Goal: Task Accomplishment & Management: Manage account settings

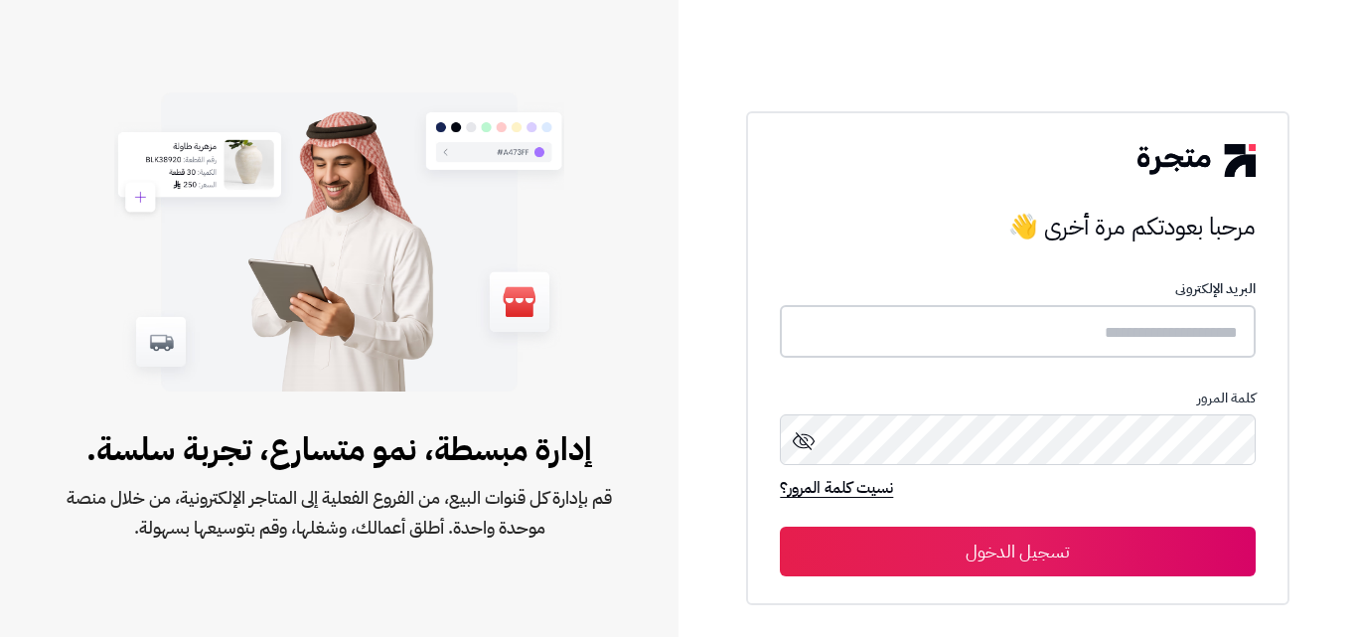
type input "**********"
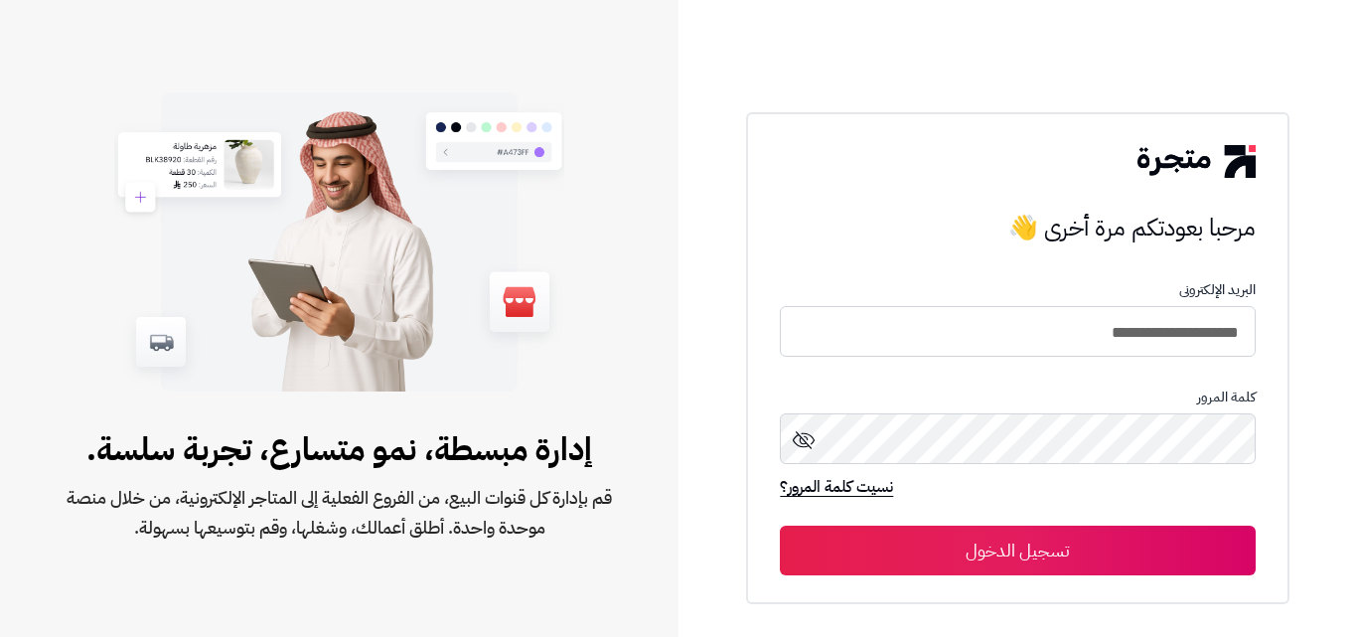
click at [999, 545] on button "تسجيل الدخول" at bounding box center [1017, 551] width 475 height 50
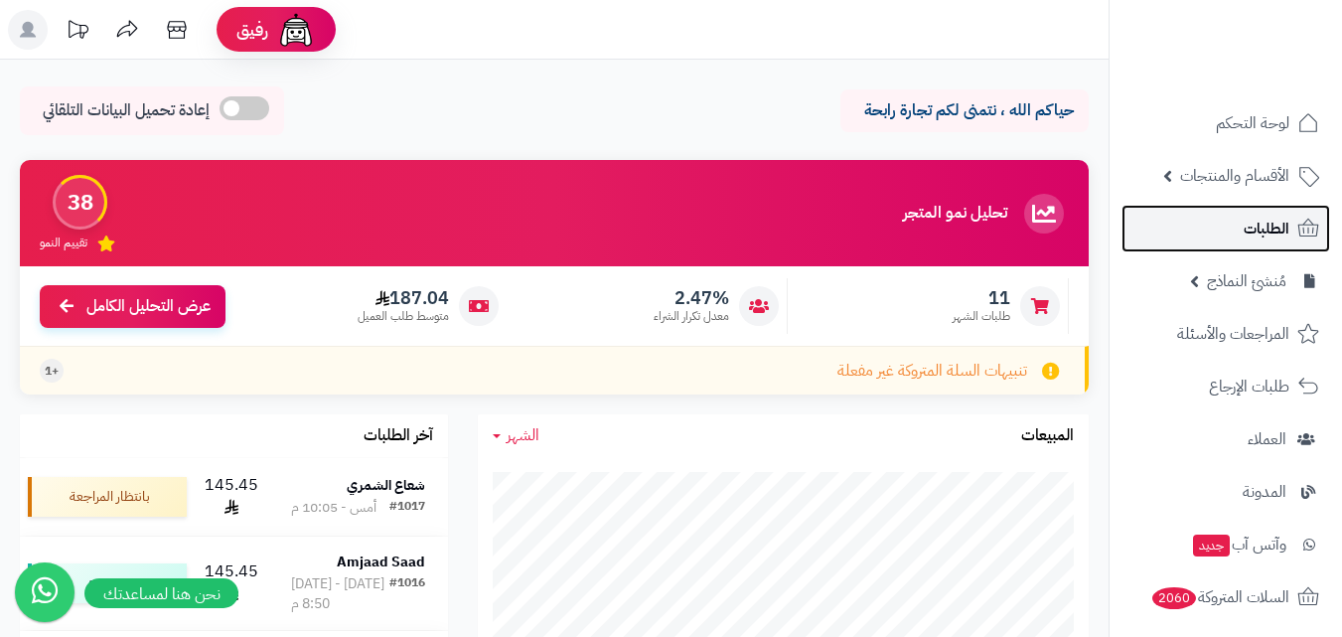
click at [1293, 231] on link "الطلبات" at bounding box center [1226, 229] width 209 height 48
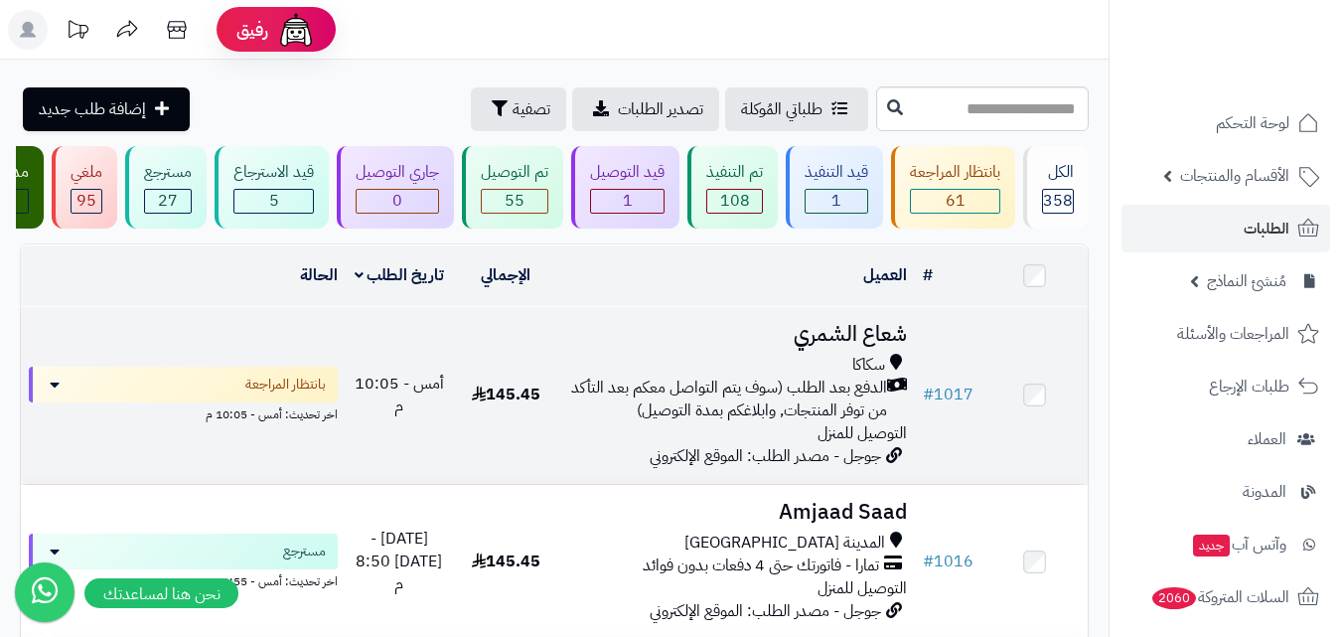
click at [701, 434] on div "سكاكا الدفع بعد الطلب (سوف يتم التواصل معكم بعد التأكد من توفر المنتجات, وابلاغ…" at bounding box center [737, 399] width 340 height 90
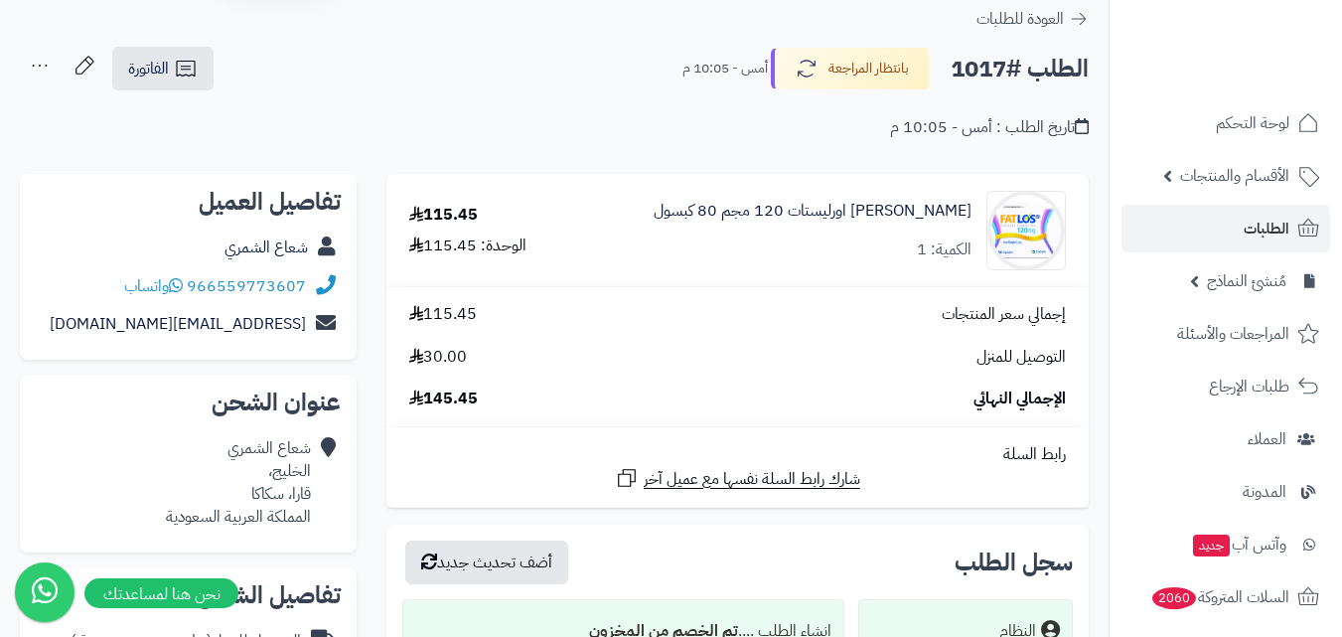
scroll to position [99, 0]
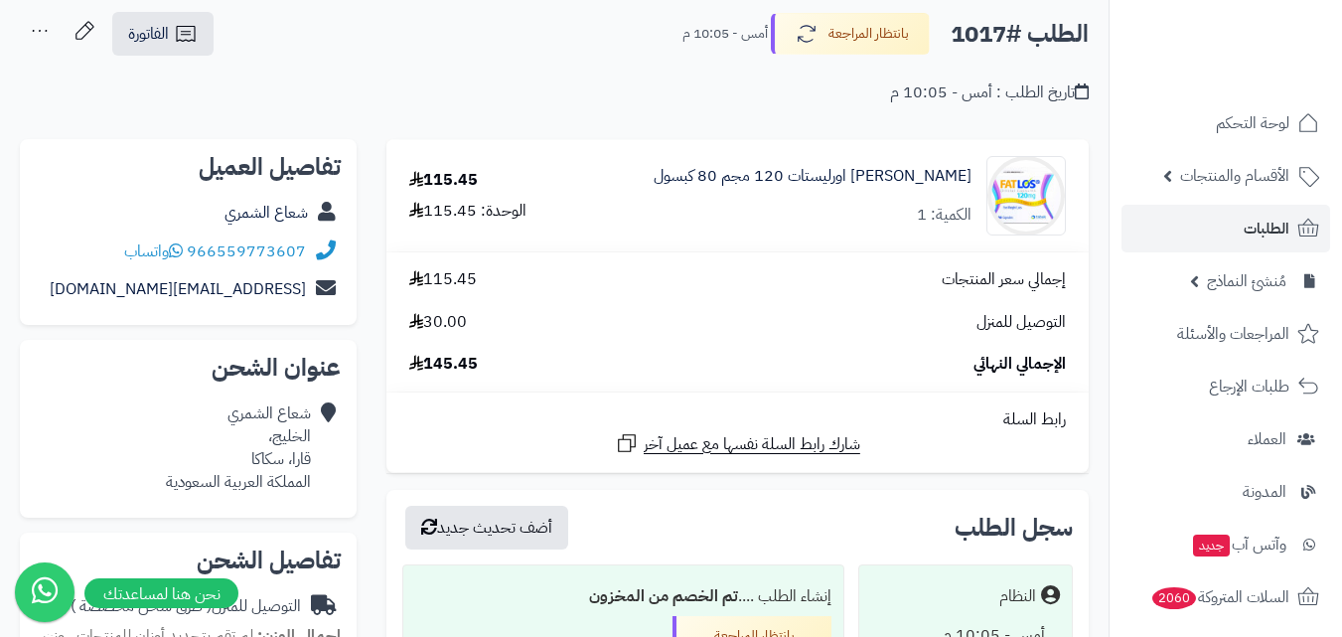
click at [946, 200] on div "فاتلوس اورليستات 120 مجم 80 كبسول الكمية: 1" at bounding box center [813, 196] width 318 height 62
click at [1024, 190] on img at bounding box center [1026, 195] width 77 height 79
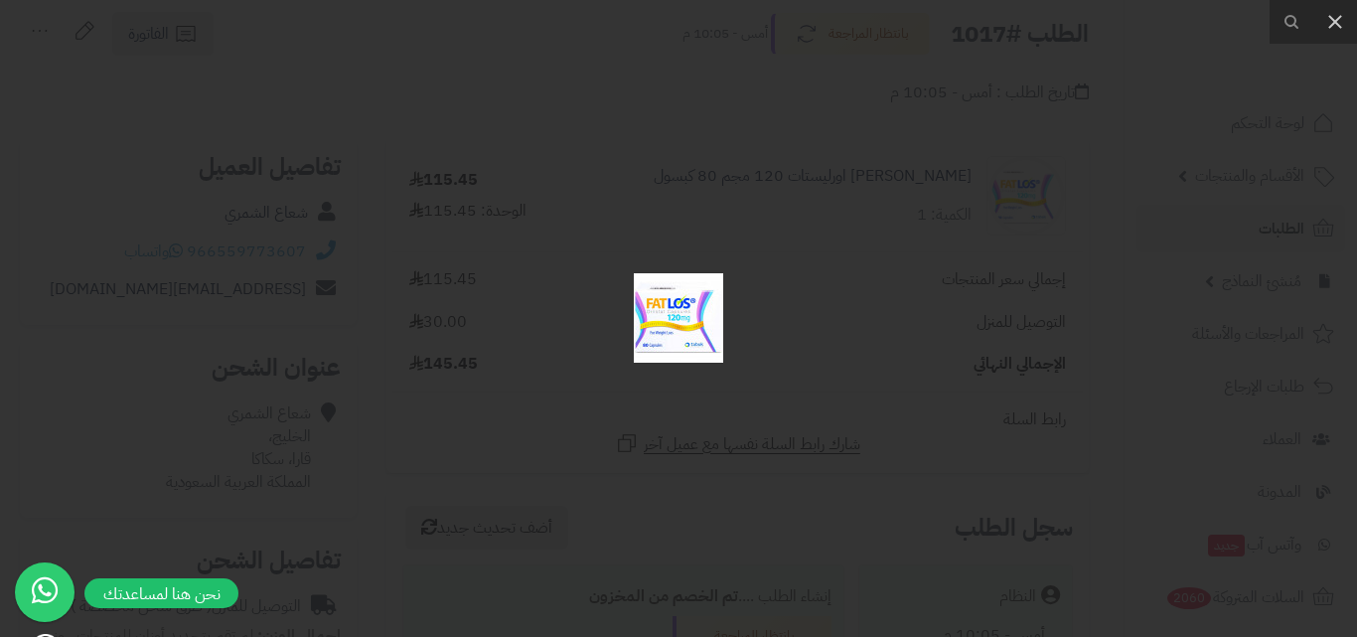
click at [870, 292] on div at bounding box center [678, 318] width 1357 height 637
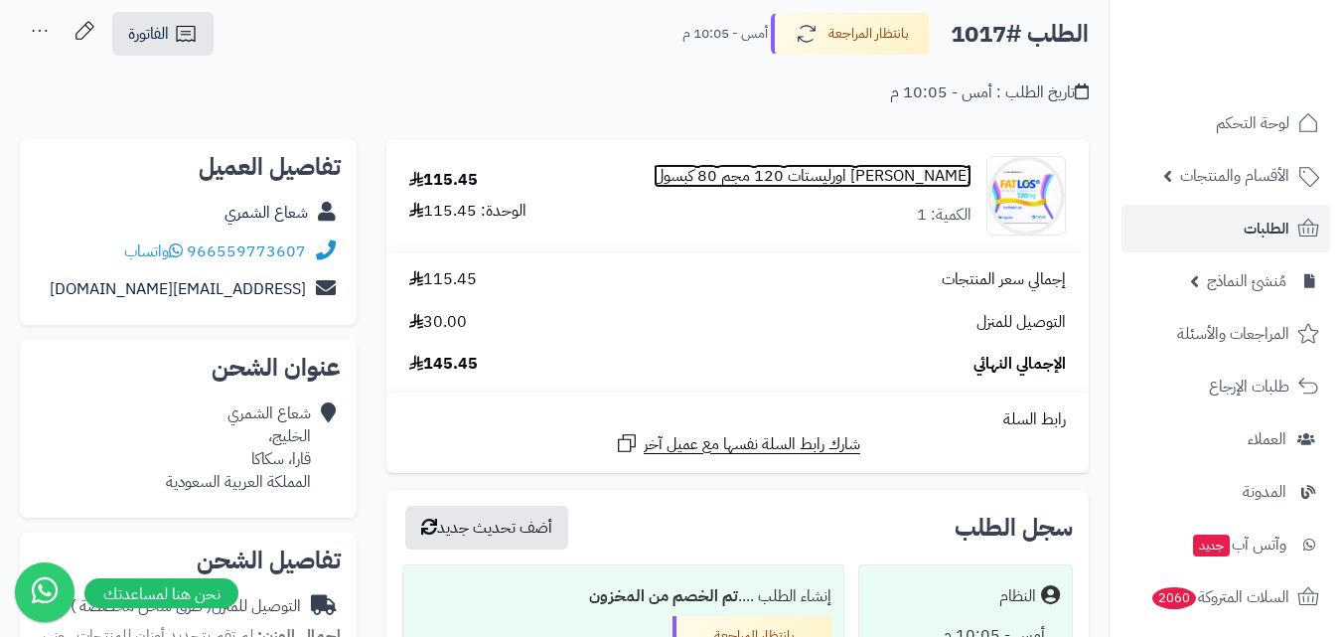
click at [804, 174] on link "فاتلوس اورليستات 120 مجم 80 كبسول" at bounding box center [813, 176] width 318 height 23
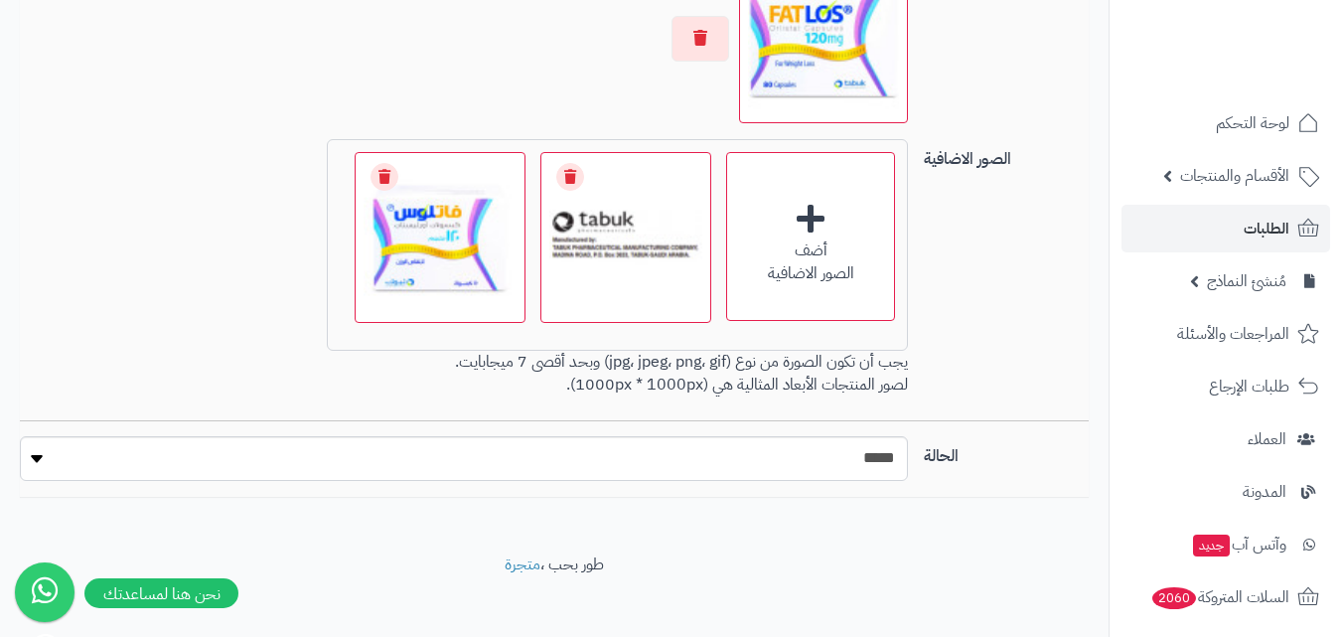
scroll to position [1550, 0]
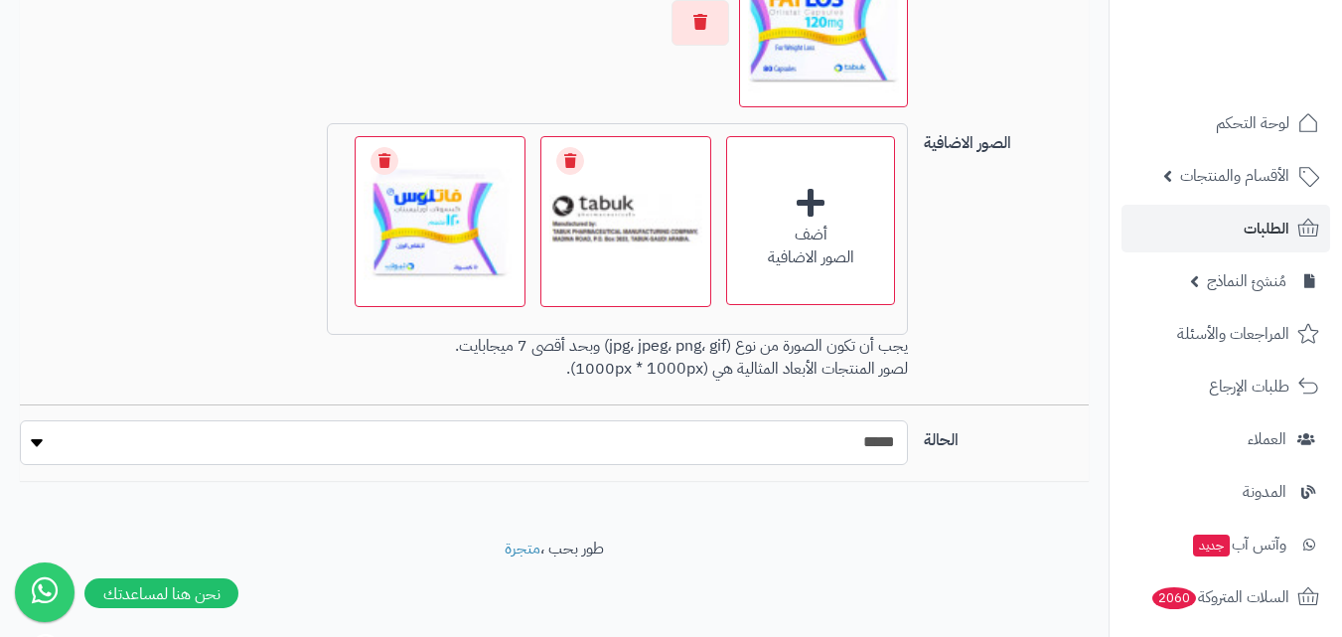
click at [750, 449] on select "***** ****" at bounding box center [464, 442] width 888 height 45
select select "*"
click at [20, 420] on select "***** ****" at bounding box center [464, 442] width 888 height 45
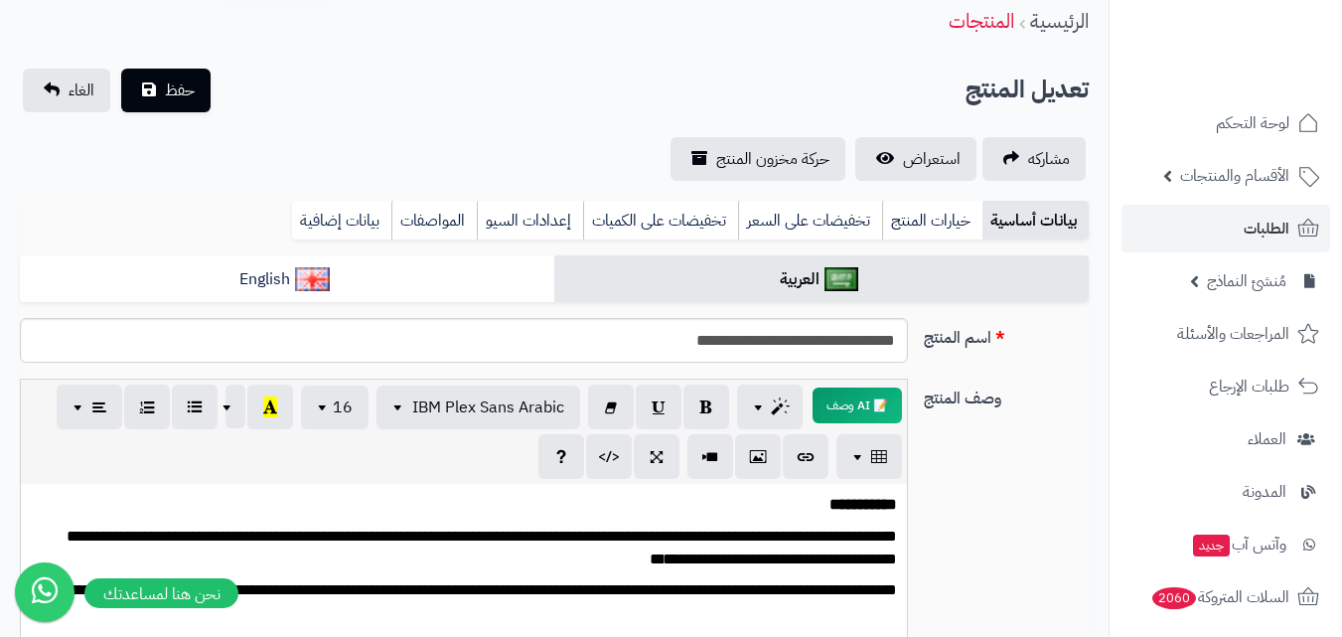
scroll to position [0, 0]
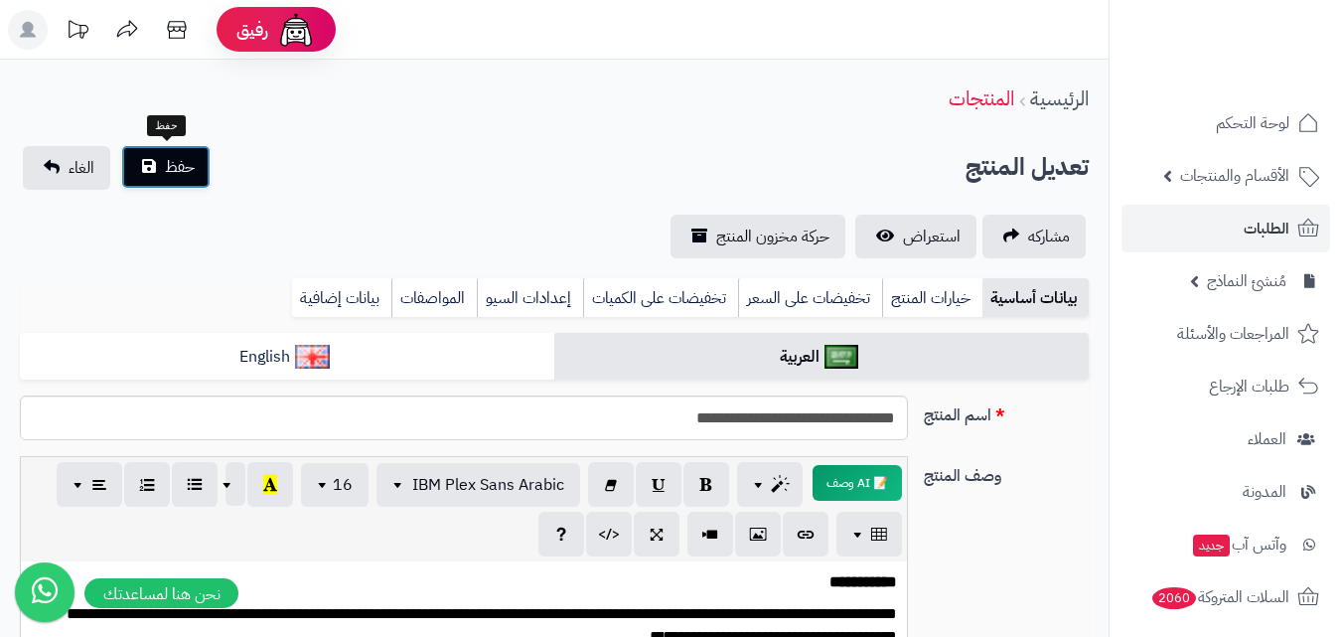
click at [189, 175] on span "حفظ" at bounding box center [180, 167] width 30 height 24
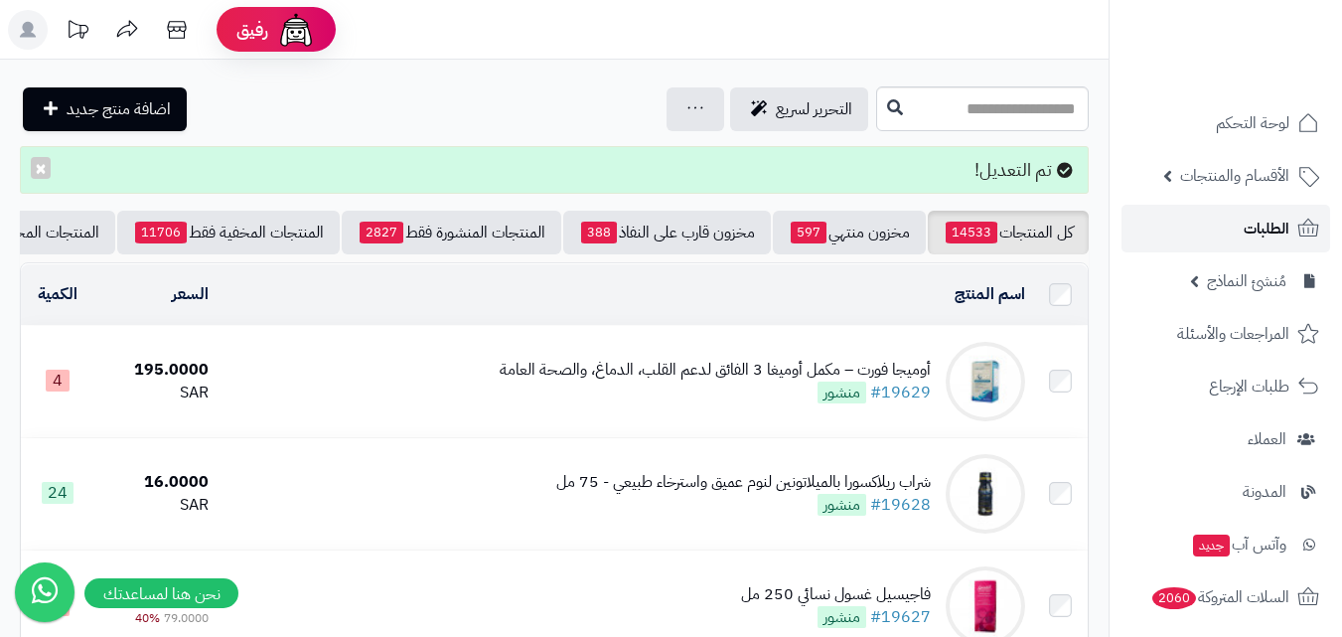
click at [1292, 238] on link "الطلبات" at bounding box center [1226, 229] width 209 height 48
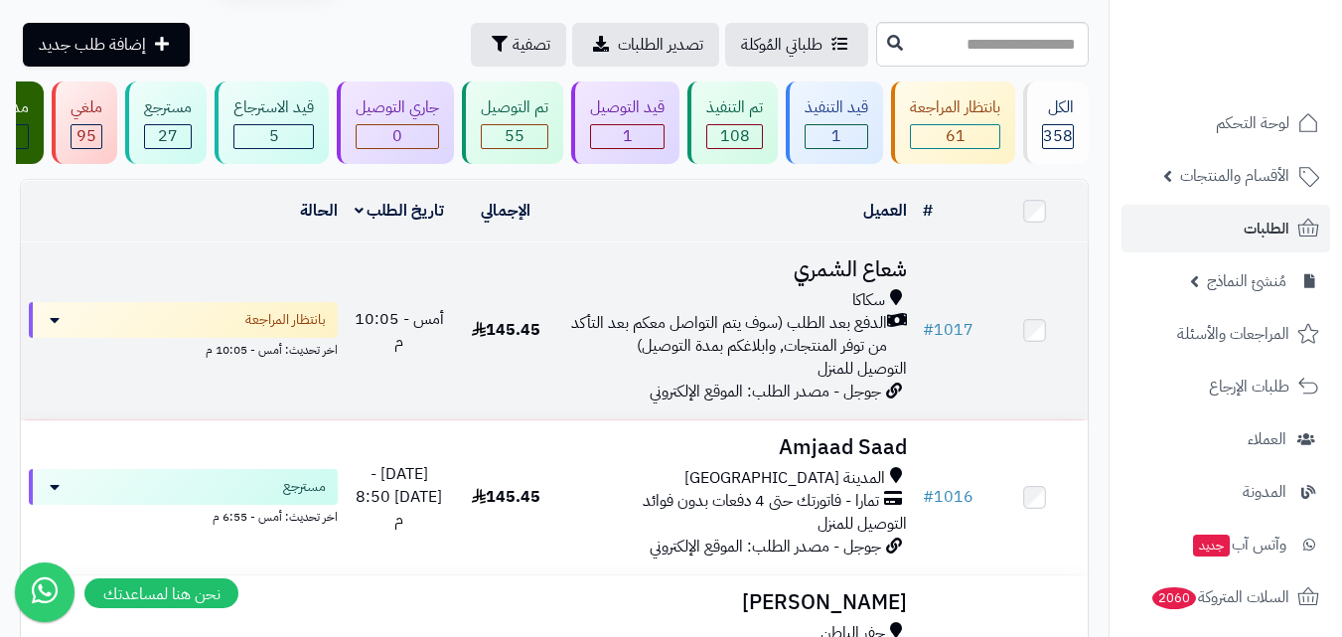
scroll to position [199, 0]
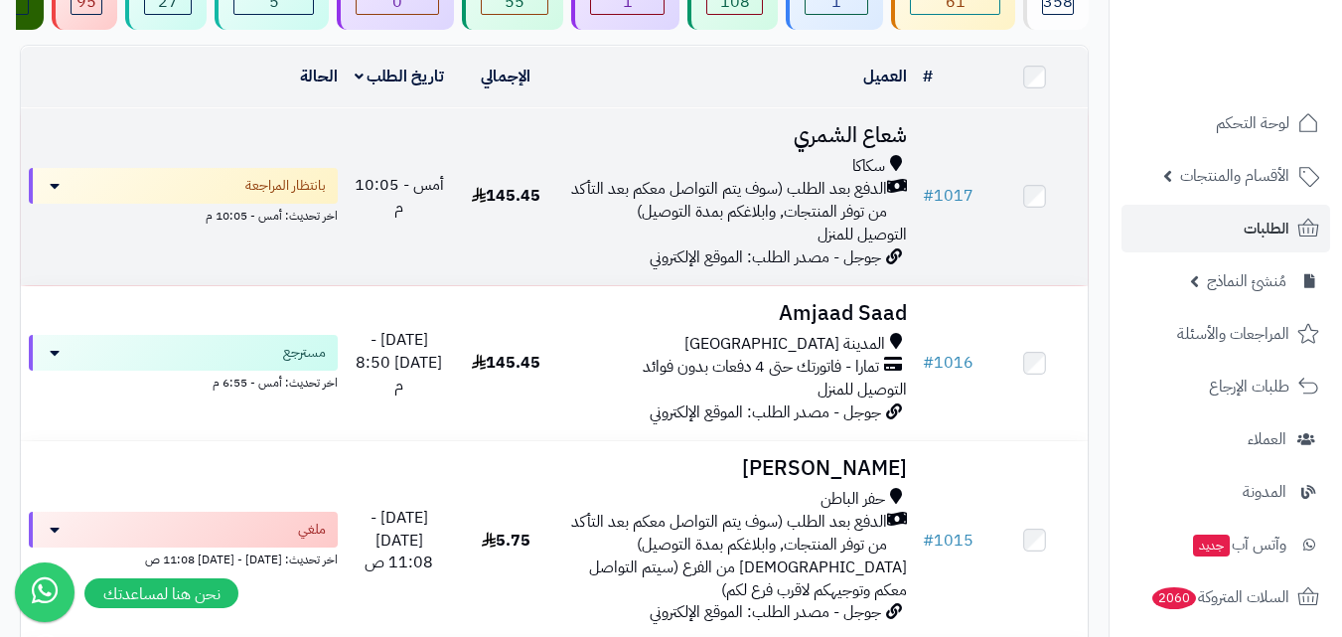
click at [679, 224] on span "الدفع بعد الطلب (سوف يتم التواصل معكم بعد التأكد من توفر المنتجات, وابلاغكم بمد…" at bounding box center [727, 201] width 320 height 46
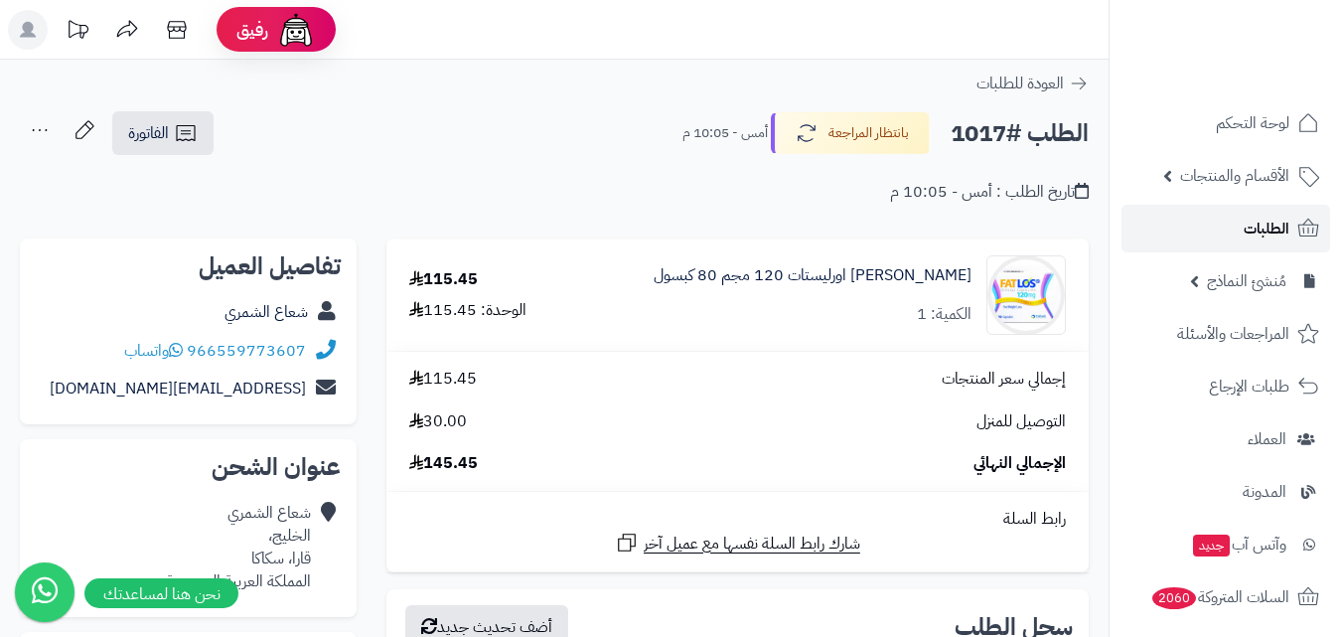
click at [1241, 241] on link "الطلبات" at bounding box center [1226, 229] width 209 height 48
